Goal: Task Accomplishment & Management: Complete application form

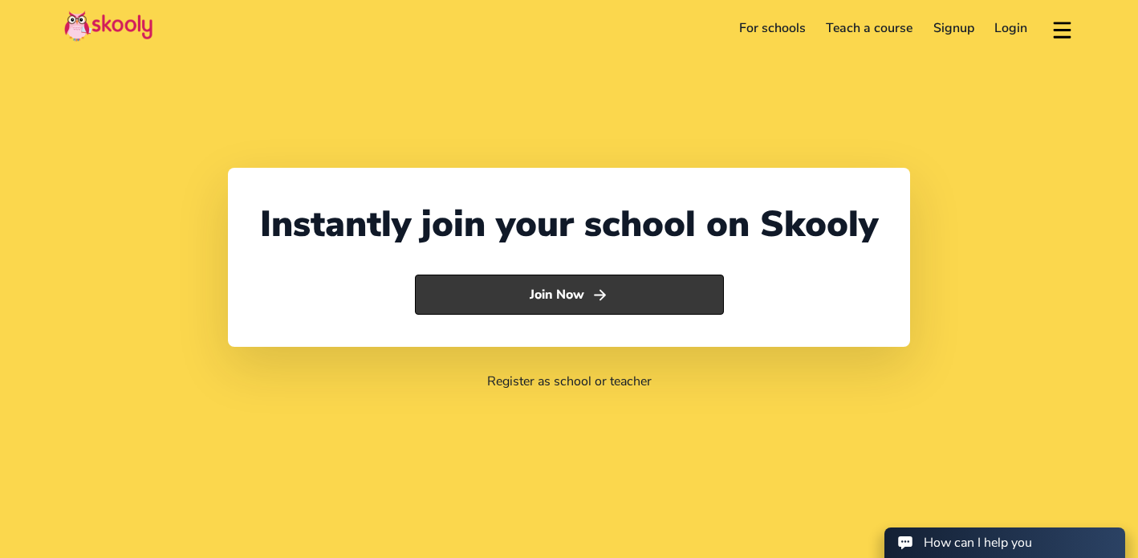
click at [543, 301] on button "Join Now" at bounding box center [569, 294] width 309 height 40
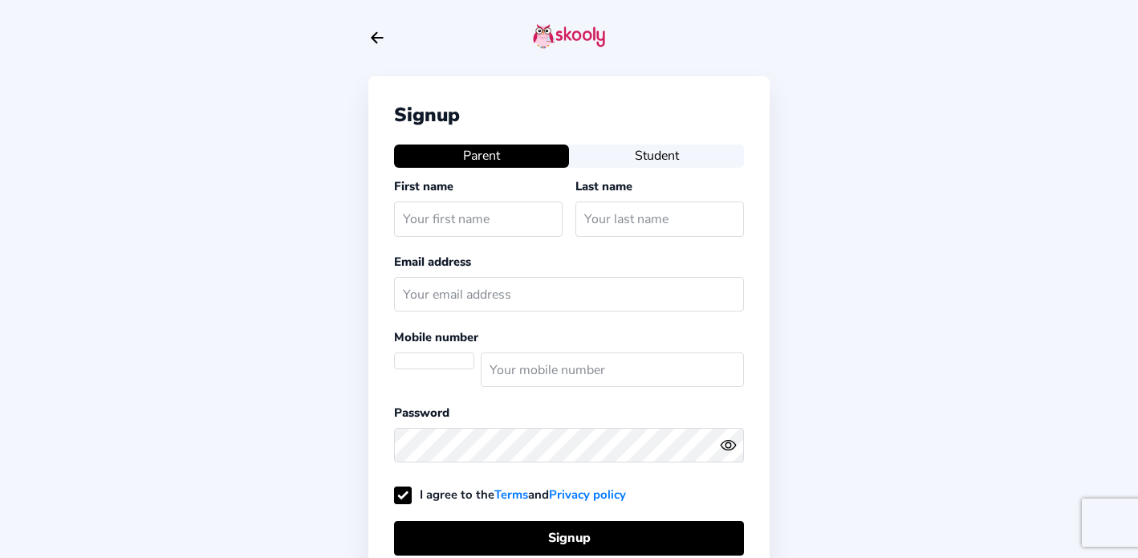
select select "AE"
click at [647, 168] on div "Signup Parent Student First name Last name Email address Mobile number (+971) A…" at bounding box center [568, 352] width 401 height 552
click at [646, 163] on button "Student" at bounding box center [656, 155] width 175 height 22
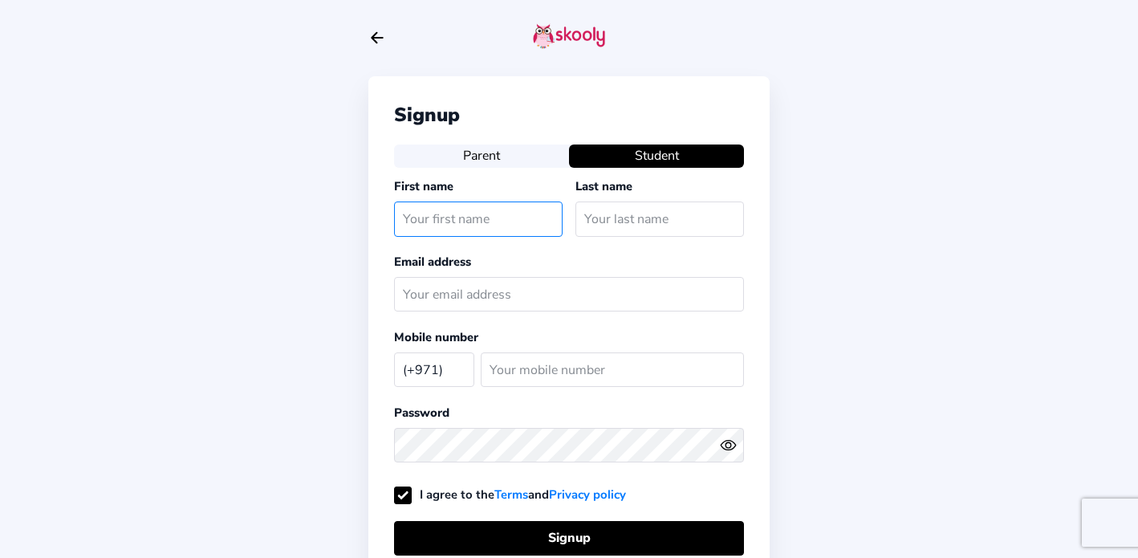
click at [511, 223] on input "text" at bounding box center [478, 218] width 168 height 35
type input "Aisha"
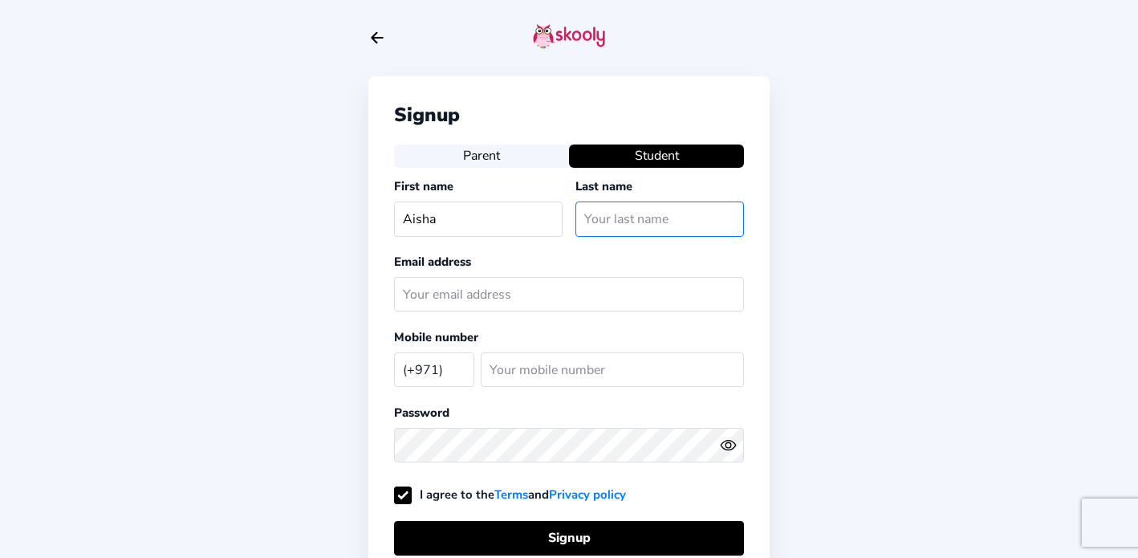
click at [639, 230] on input "text" at bounding box center [659, 218] width 168 height 35
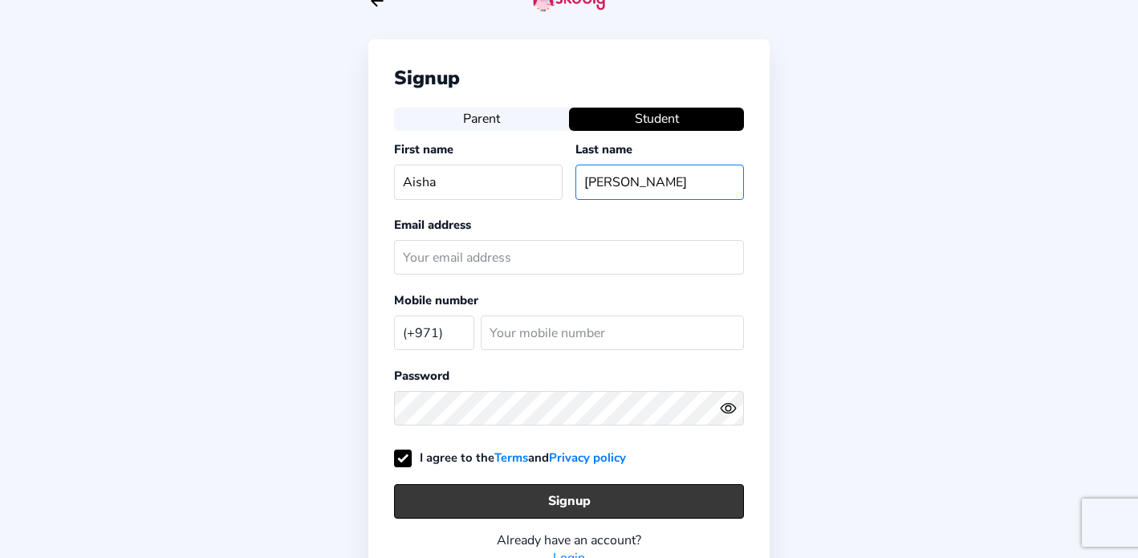
scroll to position [42, 0]
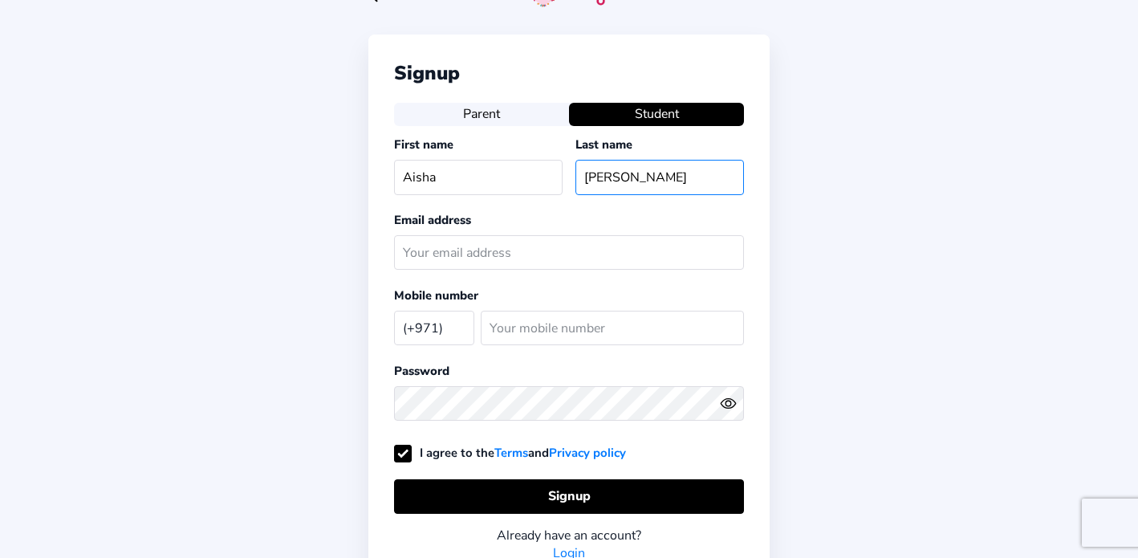
type input "Jaffrey"
